Goal: Navigation & Orientation: Find specific page/section

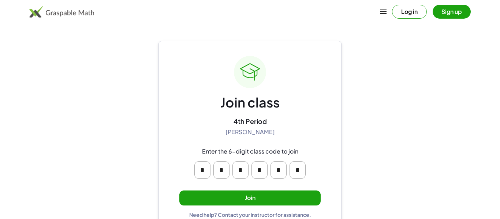
scroll to position [14, 0]
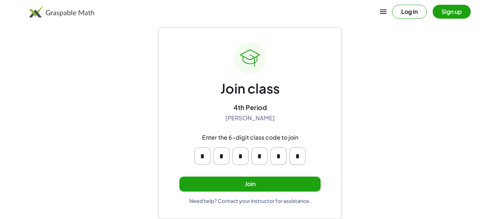
click at [236, 147] on input "*" at bounding box center [240, 156] width 16 height 18
click at [241, 179] on button "Join" at bounding box center [249, 184] width 141 height 15
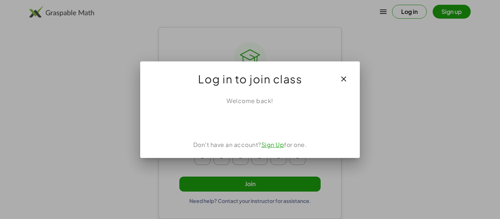
scroll to position [0, 0]
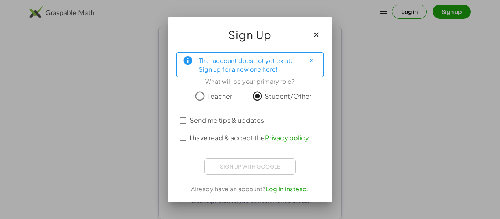
click at [212, 137] on span "I have read & accept the Privacy policy ." at bounding box center [250, 138] width 121 height 10
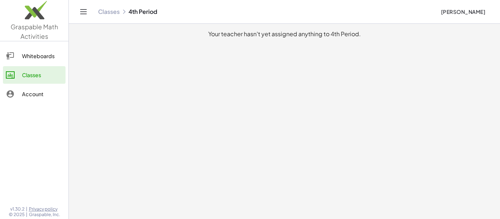
click at [23, 91] on div "Account" at bounding box center [42, 94] width 41 height 9
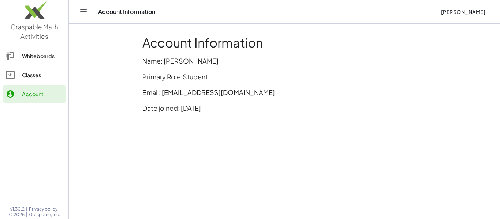
click at [31, 76] on div "Classes" at bounding box center [42, 75] width 41 height 9
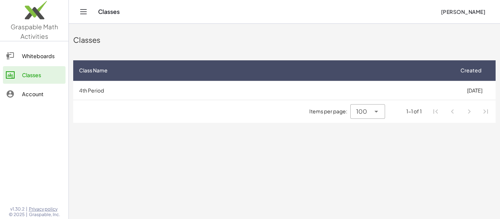
click at [41, 59] on div "Whiteboards" at bounding box center [42, 56] width 41 height 9
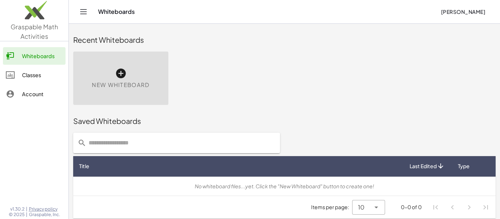
click at [52, 75] on div "Classes" at bounding box center [42, 75] width 41 height 9
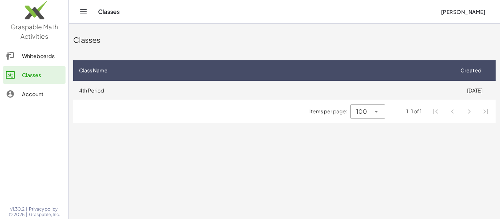
click at [110, 93] on td "4th Period" at bounding box center [263, 90] width 380 height 19
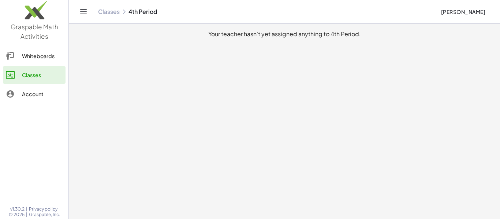
click at [49, 68] on link "Classes" at bounding box center [34, 75] width 63 height 18
